Goal: Transaction & Acquisition: Book appointment/travel/reservation

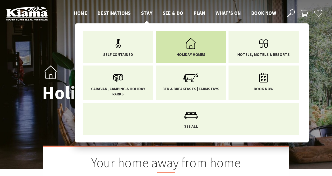
click at [204, 48] on link "Holiday Homes" at bounding box center [191, 46] width 63 height 22
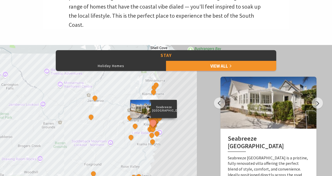
scroll to position [206, 0]
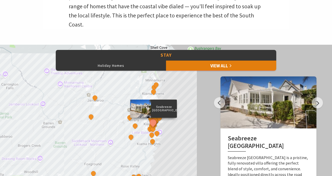
click at [217, 68] on link "View All" at bounding box center [221, 65] width 110 height 10
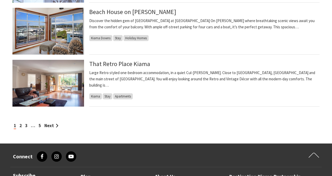
scroll to position [553, 0]
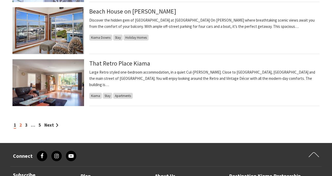
click at [22, 123] on link "2" at bounding box center [20, 125] width 2 height 6
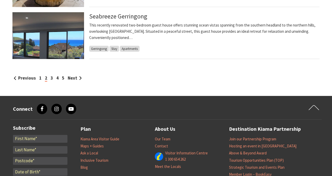
scroll to position [601, 0]
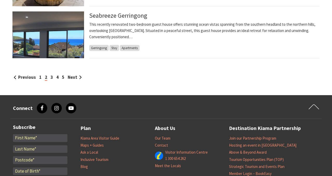
click at [53, 77] on div "Previous 1 2 3 4 5 Next" at bounding box center [165, 77] width 307 height 7
click at [52, 77] on link "3" at bounding box center [52, 77] width 2 height 6
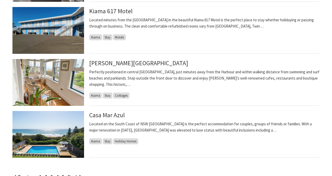
scroll to position [596, 0]
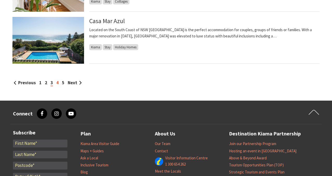
click at [58, 84] on link "4" at bounding box center [57, 83] width 2 height 6
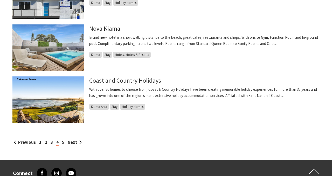
scroll to position [545, 0]
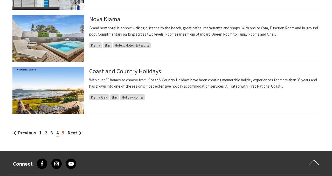
click at [64, 134] on link "5" at bounding box center [63, 133] width 2 height 6
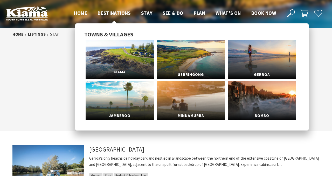
click at [115, 55] on link "Kiama" at bounding box center [120, 59] width 69 height 39
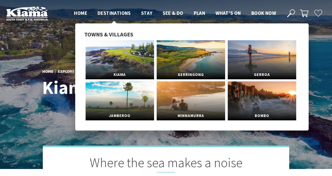
scroll to position [164, 329]
click at [261, 103] on link "Bombo" at bounding box center [262, 100] width 69 height 39
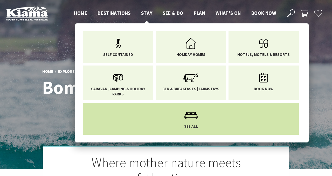
click at [191, 117] on use "Main Menu" at bounding box center [191, 115] width 14 height 6
